Goal: Transaction & Acquisition: Obtain resource

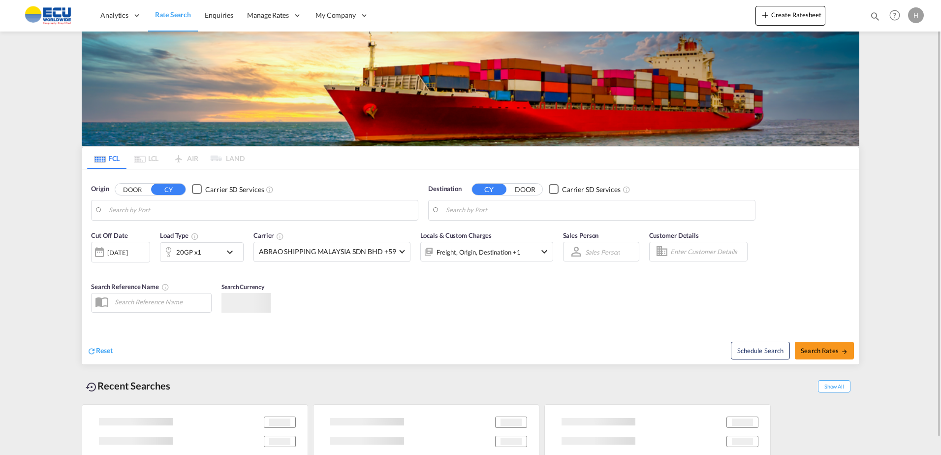
type input "[GEOGRAPHIC_DATA], [GEOGRAPHIC_DATA]"
type input "Fos-[GEOGRAPHIC_DATA], [GEOGRAPHIC_DATA]"
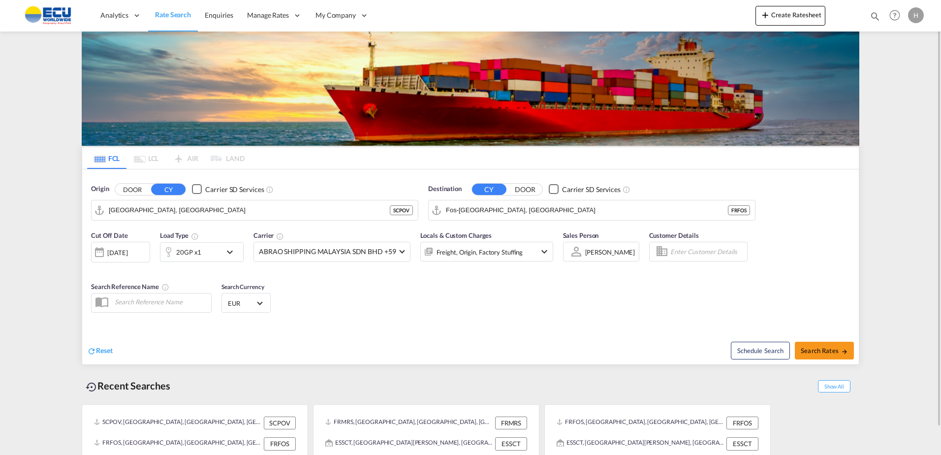
click at [230, 256] on md-icon "icon-chevron-down" at bounding box center [232, 252] width 17 height 12
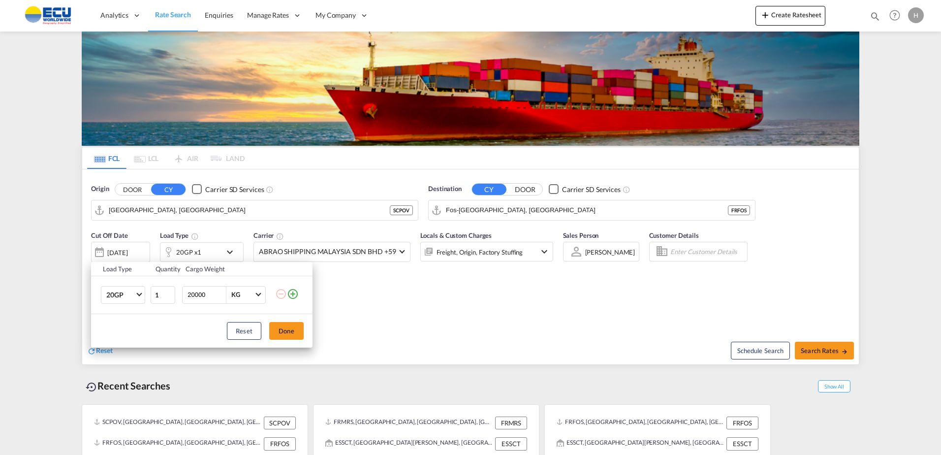
click at [385, 285] on div "Load Type Quantity Cargo Weight 20GP 20GP 40GP 40HC 45HC 20RE 40RE 40HR 20OT 40…" at bounding box center [470, 227] width 941 height 455
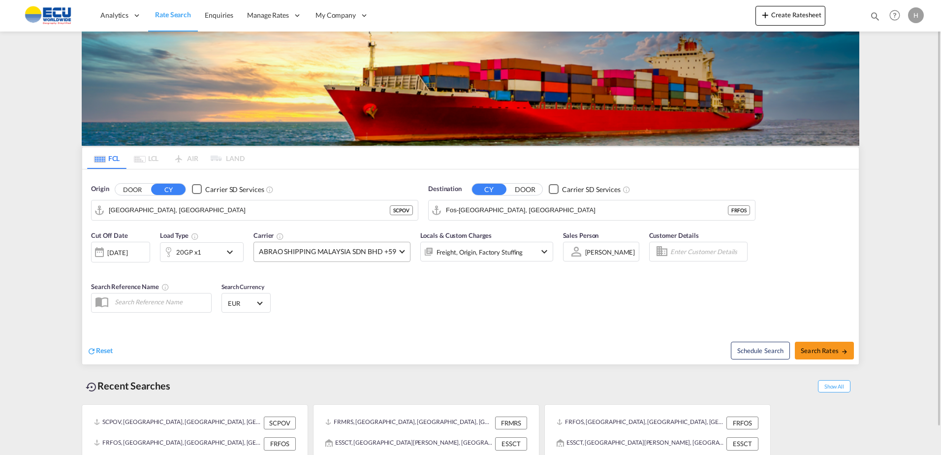
click at [361, 250] on span "ABRAO SHIPPING MALAYSIA SDN BHD +59" at bounding box center [327, 251] width 137 height 10
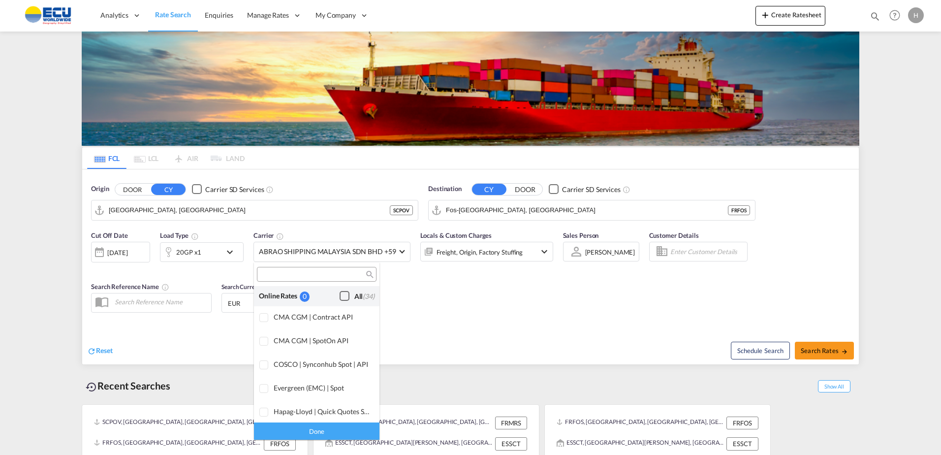
click at [340, 294] on div "Checkbox No Ink" at bounding box center [344, 296] width 10 height 10
click at [337, 428] on div "Done" at bounding box center [316, 430] width 125 height 17
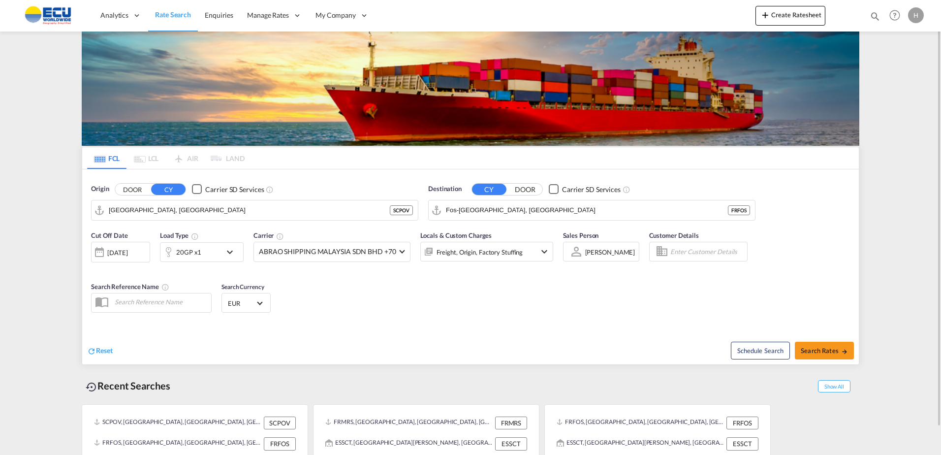
click at [461, 307] on div "Cut Off Date [DATE] [DATE] Load Type 20GP x1 Carrier ABRAO SHIPPING MALAYSIA SD…" at bounding box center [470, 273] width 776 height 96
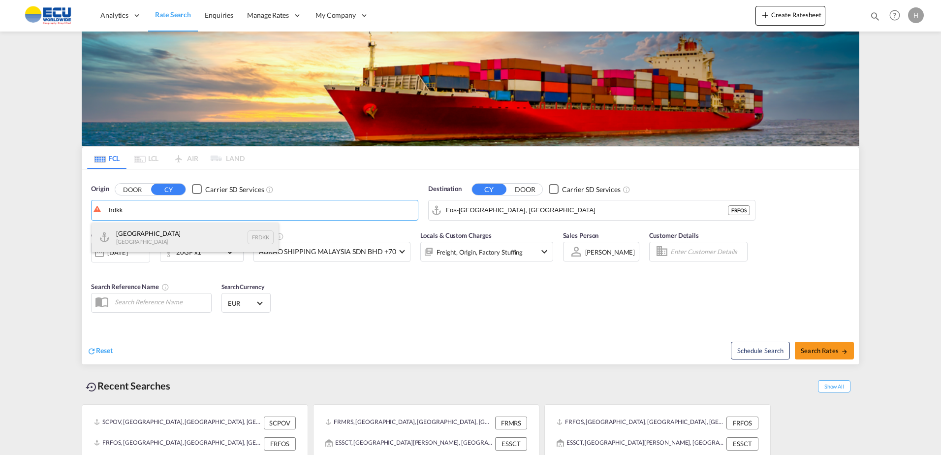
click at [204, 233] on div "Dunkerque France FRDKK" at bounding box center [185, 237] width 187 height 30
type input "[GEOGRAPHIC_DATA], FRDKK"
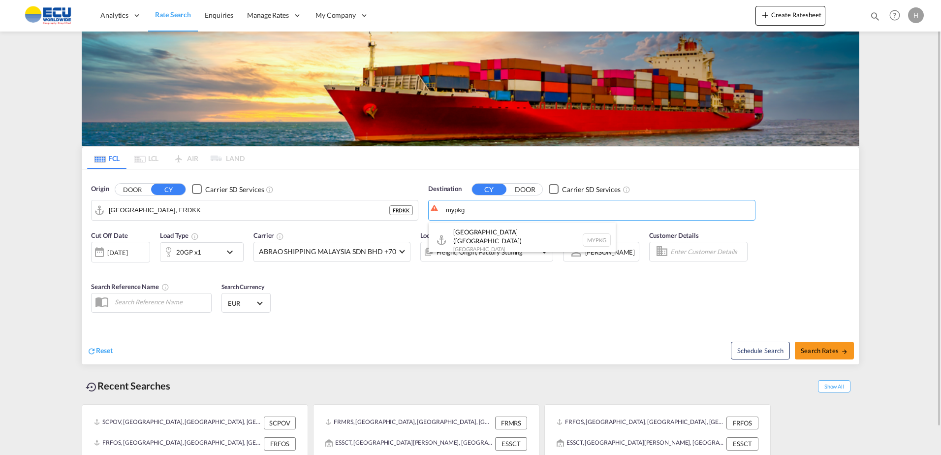
click at [497, 227] on div "[GEOGRAPHIC_DATA] ([GEOGRAPHIC_DATA]) [GEOGRAPHIC_DATA] MYPKG" at bounding box center [522, 239] width 187 height 35
type input "[GEOGRAPHIC_DATA] ([GEOGRAPHIC_DATA]), MYPKG"
click at [508, 292] on div "Cut Off Date [DATE] [DATE] Load Type 20GP x1 Carrier ABRAO SHIPPING MALAYSIA SD…" at bounding box center [470, 273] width 776 height 96
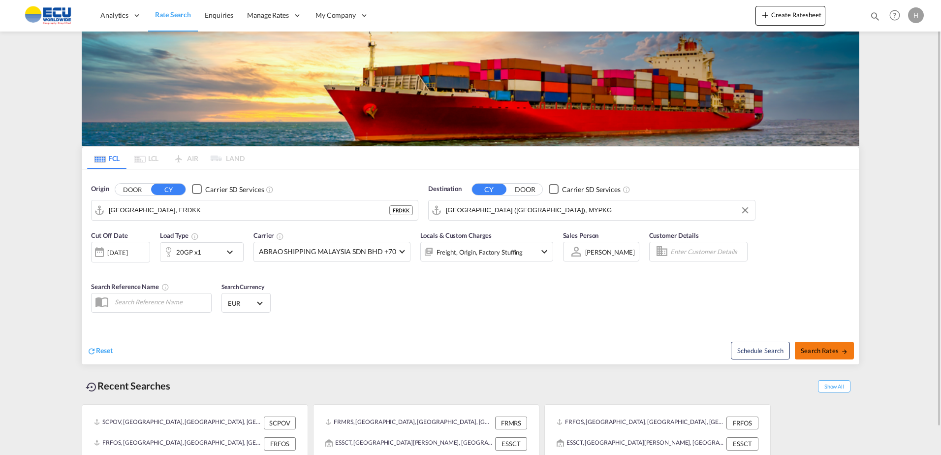
click at [844, 349] on md-icon "icon-arrow-right" at bounding box center [844, 351] width 7 height 7
type input "FRDKK to MYPKG / [DATE]"
